Goal: Communication & Community: Connect with others

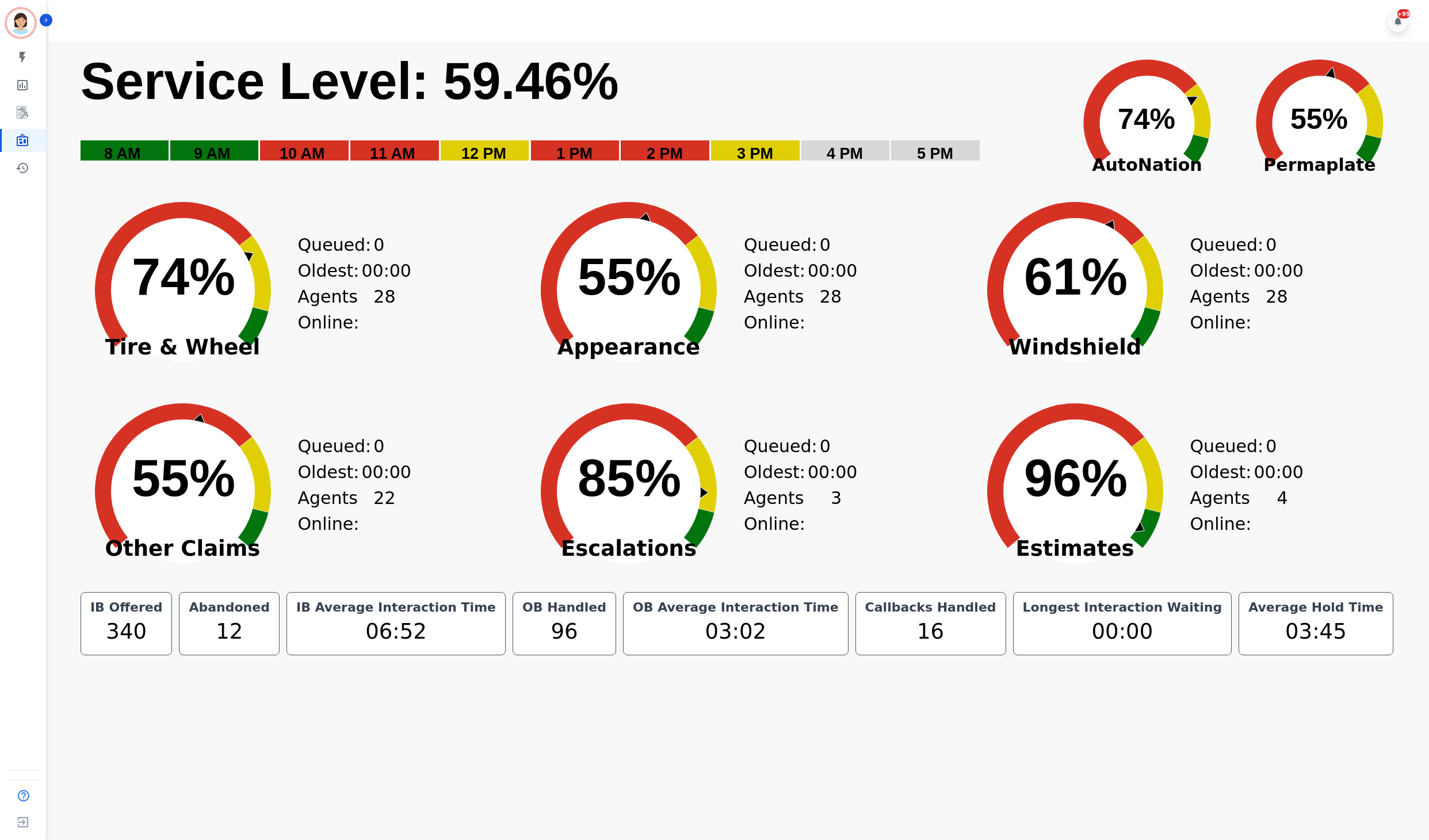
click at [1063, 13] on div "+99" at bounding box center [740, 21] width 1385 height 43
